Goal: Browse casually

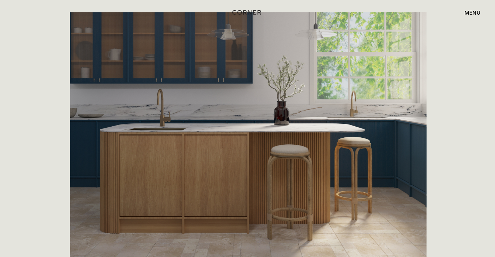
scroll to position [163, 0]
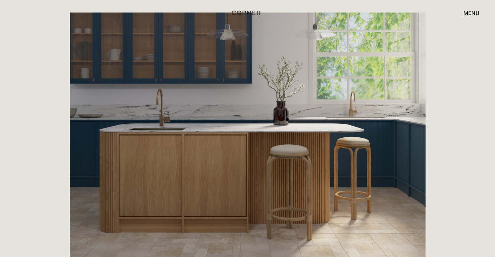
click at [470, 11] on div "menu" at bounding box center [472, 13] width 16 height 6
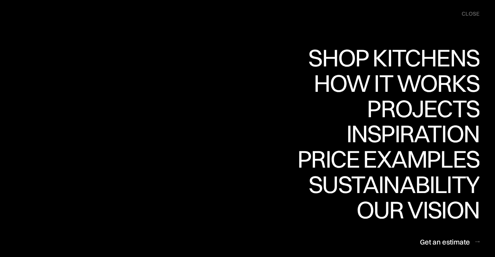
click at [470, 11] on div "close" at bounding box center [471, 14] width 18 height 8
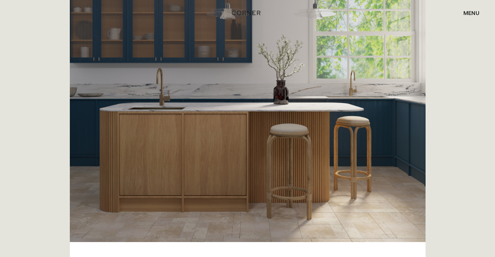
scroll to position [182, 0]
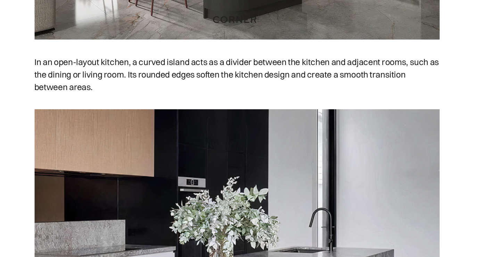
scroll to position [1858, 0]
